Goal: Task Accomplishment & Management: Manage account settings

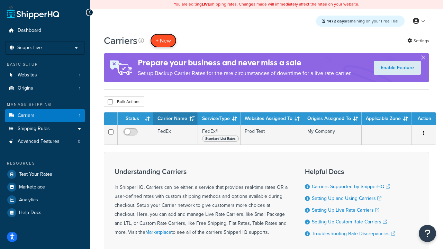
click at [163, 41] on button "+ New" at bounding box center [163, 41] width 26 height 14
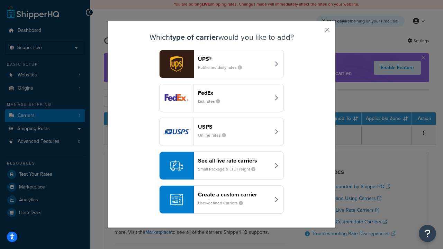
click at [221, 98] on div "FedEx List rates" at bounding box center [234, 98] width 72 height 17
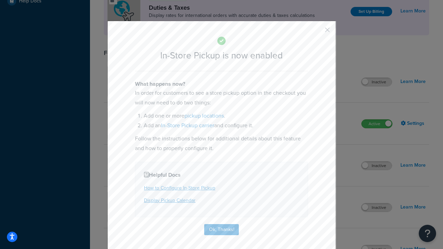
click at [317, 32] on button "button" at bounding box center [317, 32] width 2 height 2
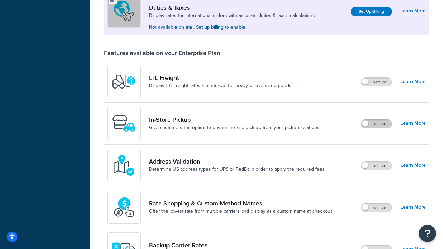
scroll to position [212, 0]
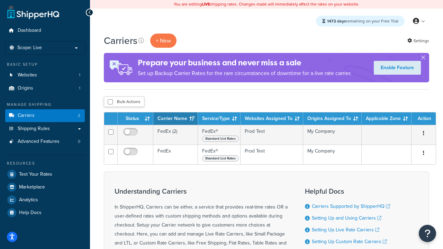
click at [110, 102] on input "checkbox" at bounding box center [110, 101] width 5 height 5
checkbox input "true"
click at [0, 0] on button "Delete" at bounding box center [0, 0] width 0 height 0
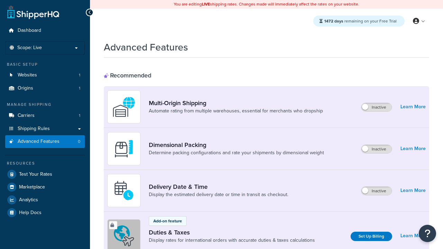
scroll to position [309, 0]
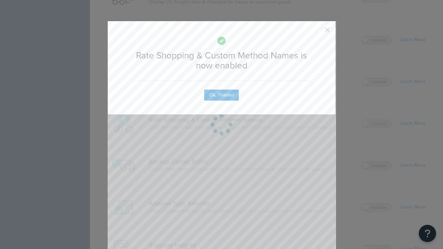
scroll to position [0, 0]
click at [317, 32] on button "button" at bounding box center [317, 32] width 2 height 2
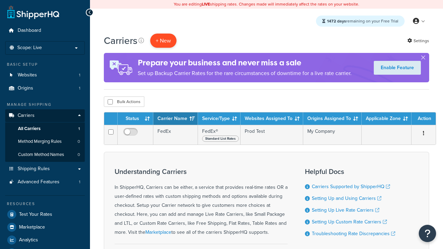
click at [163, 34] on button "+ New" at bounding box center [163, 41] width 26 height 14
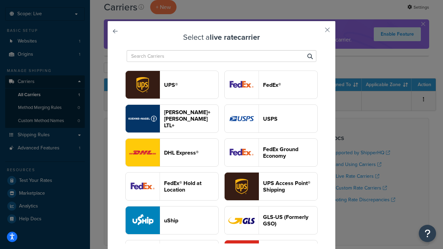
click at [271, 119] on header "USPS" at bounding box center [290, 119] width 54 height 7
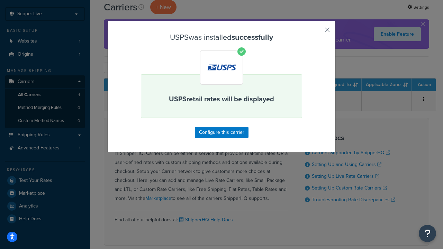
click at [317, 32] on button "button" at bounding box center [317, 32] width 2 height 2
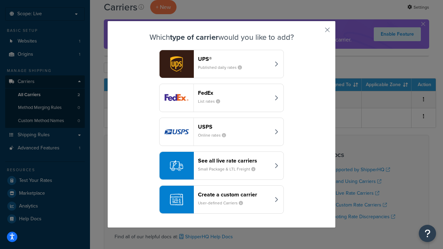
click at [221, 166] on div "See all live rate carriers Small Package & LTL Freight" at bounding box center [234, 165] width 72 height 17
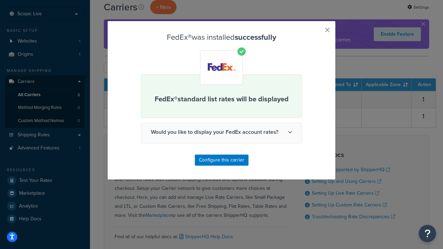
click at [317, 32] on button "button" at bounding box center [317, 32] width 2 height 2
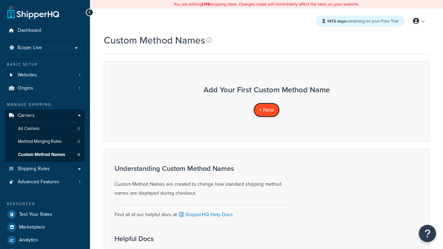
click at [266, 110] on span "+ New" at bounding box center [266, 110] width 15 height 8
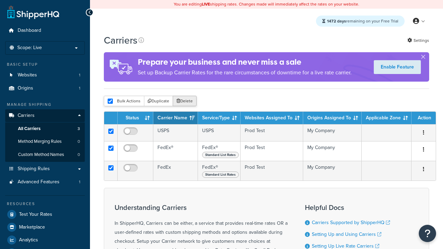
click at [184, 102] on button "Delete" at bounding box center [185, 101] width 24 height 10
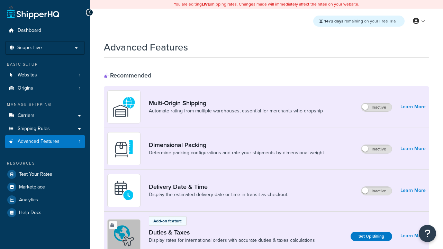
scroll to position [309, 0]
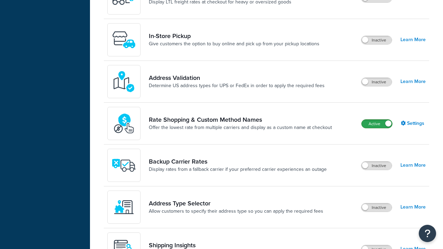
click at [377, 125] on label "Active" at bounding box center [377, 124] width 30 height 8
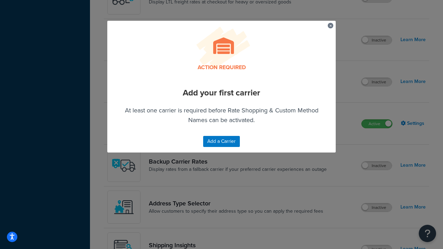
scroll to position [429, 0]
